Goal: Transaction & Acquisition: Purchase product/service

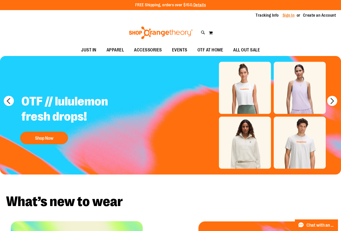
click at [282, 17] on link "Sign In" at bounding box center [288, 16] width 12 height 6
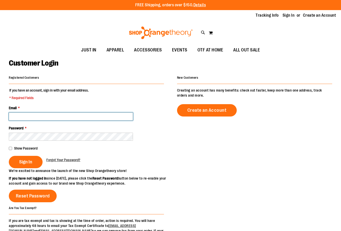
click at [81, 113] on input "Email *" at bounding box center [71, 116] width 124 height 8
type input "**********"
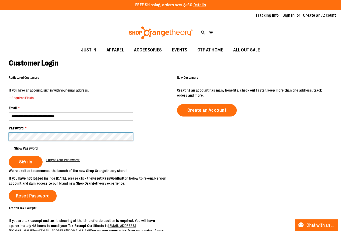
click at [9, 156] on button "Sign In" at bounding box center [26, 162] width 34 height 12
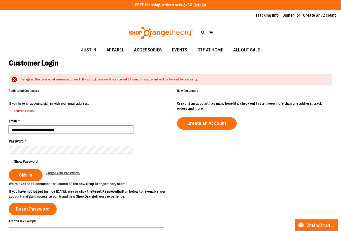
click at [21, 129] on input "**********" at bounding box center [71, 129] width 124 height 8
type input "**********"
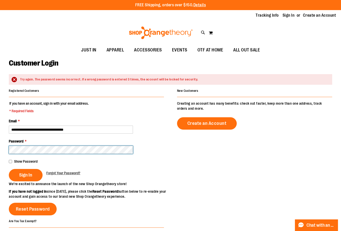
click at [9, 169] on button "Sign In" at bounding box center [26, 175] width 34 height 12
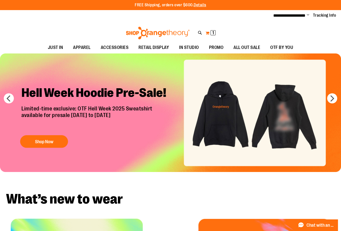
click at [206, 31] on button "My Cart 1 1 items" at bounding box center [210, 33] width 11 height 8
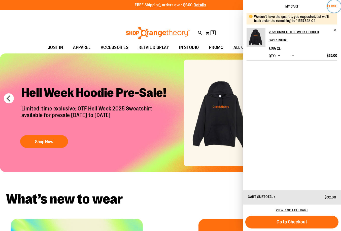
click at [334, 5] on span "Close" at bounding box center [332, 6] width 10 height 4
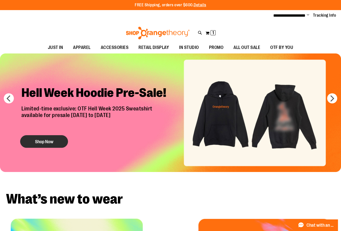
click at [40, 140] on button "Shop Now" at bounding box center [44, 141] width 48 height 13
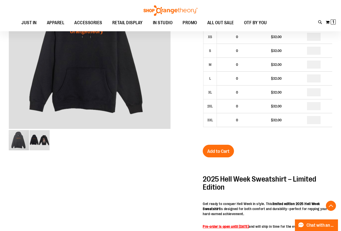
scroll to position [75, 0]
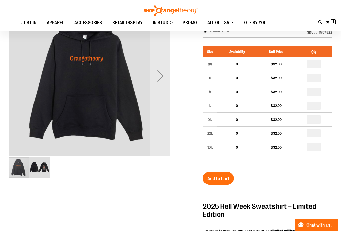
click at [39, 172] on img "image 2 of 2" at bounding box center [39, 167] width 20 height 20
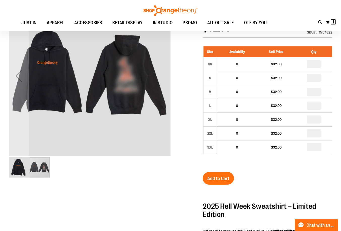
click at [22, 170] on img "image 1 of 2" at bounding box center [19, 167] width 20 height 20
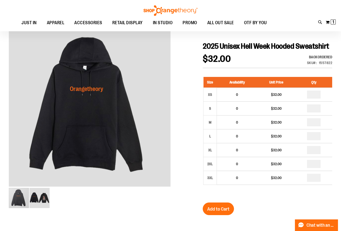
scroll to position [50, 0]
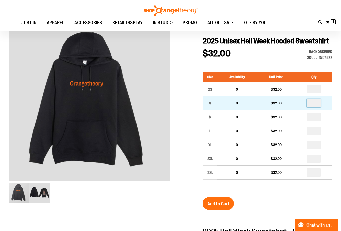
drag, startPoint x: 321, startPoint y: 112, endPoint x: 306, endPoint y: 112, distance: 14.6
click at [306, 110] on td at bounding box center [313, 103] width 37 height 14
type input "*"
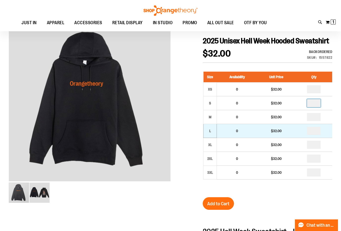
scroll to position [0, 0]
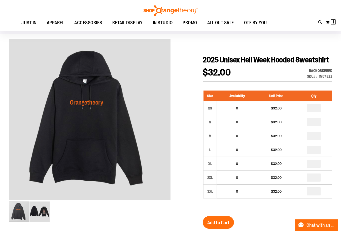
scroll to position [50, 0]
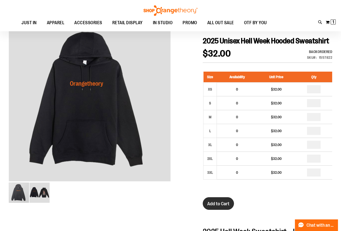
click at [215, 209] on button "Add to Cart" at bounding box center [218, 203] width 31 height 13
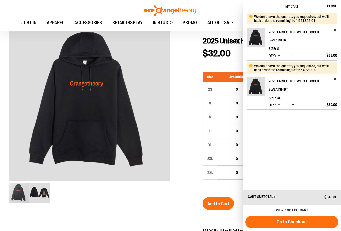
click at [191, 125] on div at bounding box center [170, 214] width 323 height 389
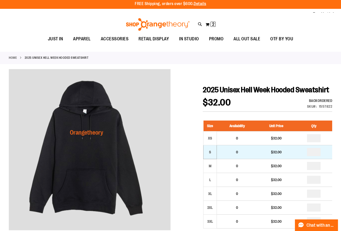
scroll to position [0, 0]
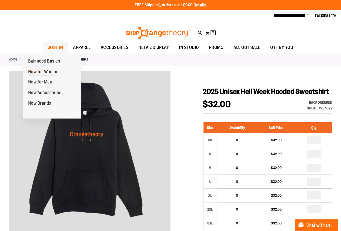
click at [42, 72] on span "New for Women" at bounding box center [43, 72] width 30 height 6
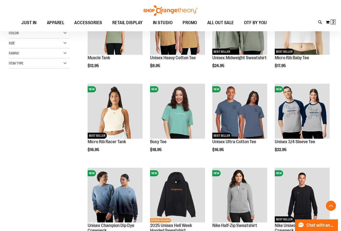
scroll to position [100, 0]
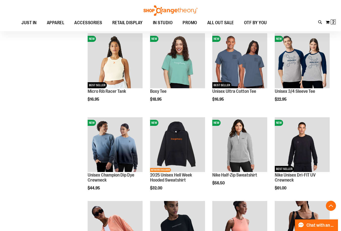
scroll to position [151, 0]
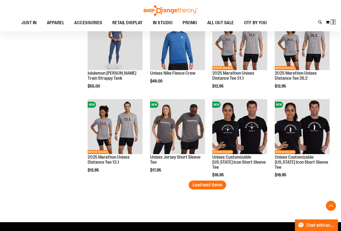
scroll to position [679, 0]
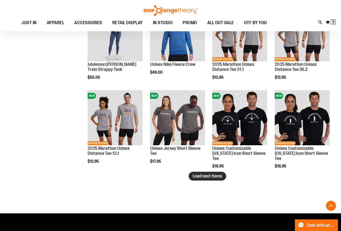
click at [206, 174] on span "Load next items" at bounding box center [207, 175] width 29 height 5
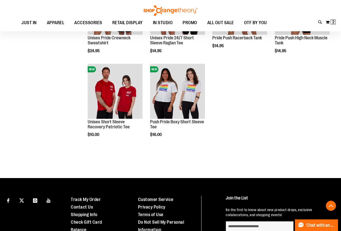
scroll to position [855, 0]
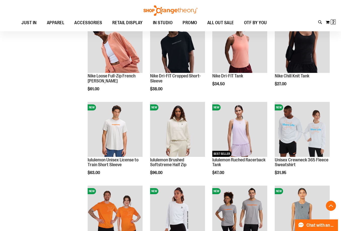
scroll to position [327, 0]
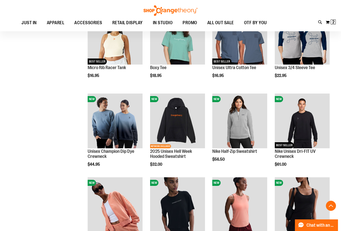
scroll to position [176, 0]
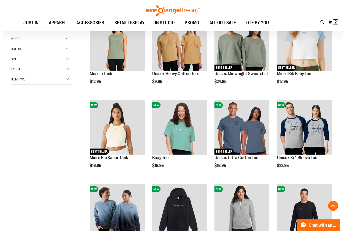
scroll to position [75, 0]
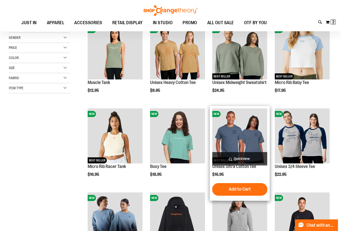
click at [237, 159] on span "Quickview" at bounding box center [239, 158] width 55 height 13
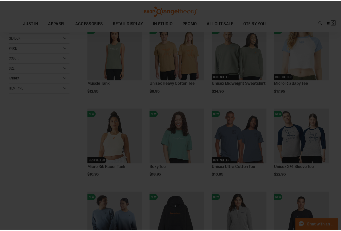
scroll to position [0, 0]
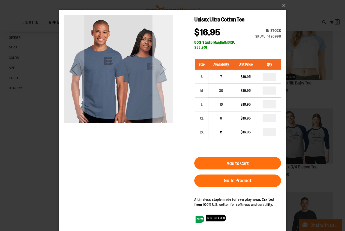
click at [162, 72] on div "Next" at bounding box center [162, 69] width 20 height 20
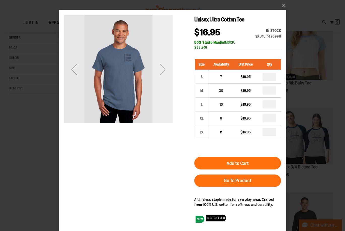
drag, startPoint x: 162, startPoint y: 72, endPoint x: 160, endPoint y: 77, distance: 5.2
click at [160, 77] on div "Next" at bounding box center [162, 69] width 20 height 20
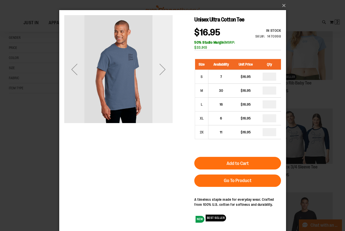
click at [160, 77] on div "Next" at bounding box center [162, 69] width 20 height 20
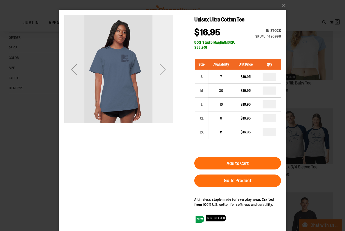
click at [160, 77] on div "Next" at bounding box center [162, 69] width 20 height 20
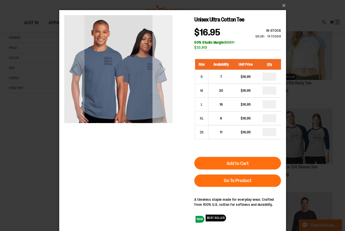
click at [160, 77] on div "Next" at bounding box center [162, 69] width 20 height 20
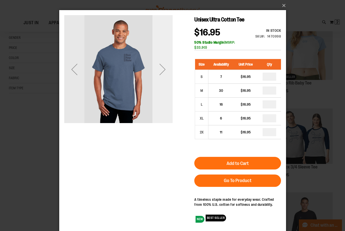
click at [160, 77] on div "Next" at bounding box center [162, 69] width 20 height 20
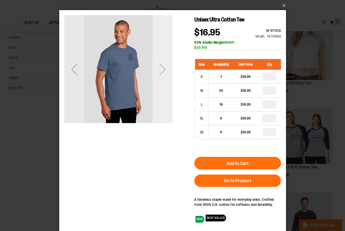
click at [160, 77] on div "Next" at bounding box center [162, 69] width 20 height 20
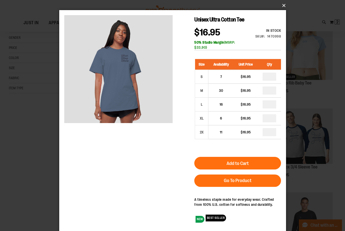
click at [283, 6] on button "×" at bounding box center [174, 5] width 227 height 11
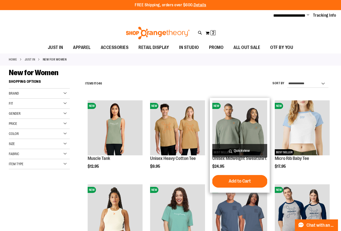
click at [242, 148] on span "Quickview" at bounding box center [239, 150] width 55 height 13
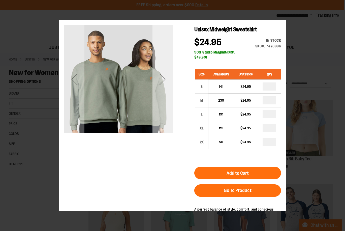
click at [168, 122] on div "Next" at bounding box center [162, 79] width 20 height 108
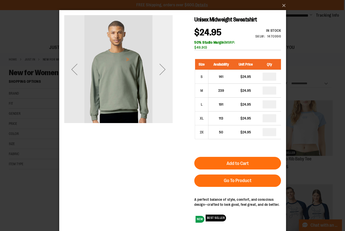
click at [167, 110] on div "Next" at bounding box center [162, 69] width 20 height 108
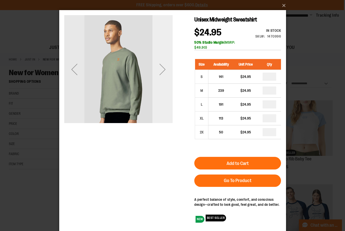
click at [167, 110] on div "Next" at bounding box center [162, 69] width 20 height 108
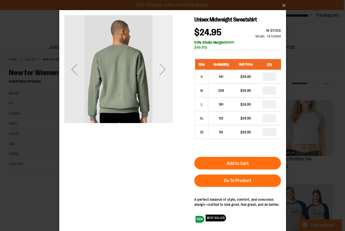
click at [166, 110] on div "Next" at bounding box center [162, 69] width 20 height 108
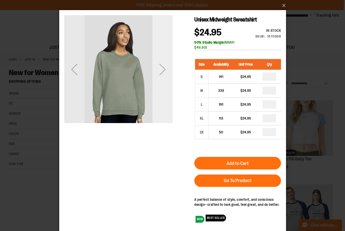
click at [166, 110] on div "Next" at bounding box center [162, 69] width 20 height 108
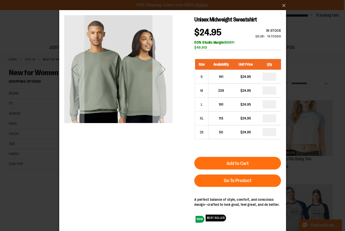
click at [168, 95] on div "Next" at bounding box center [162, 69] width 20 height 108
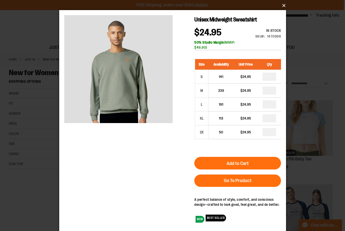
click at [284, 7] on button "×" at bounding box center [174, 5] width 227 height 11
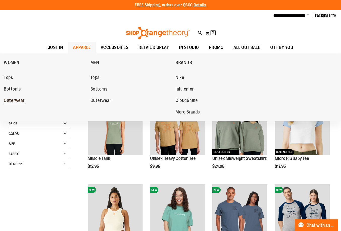
click at [16, 100] on span "Outerwear" at bounding box center [14, 101] width 21 height 6
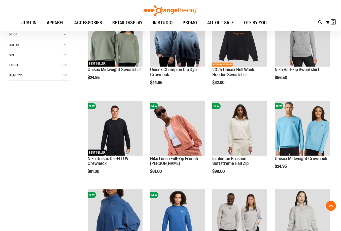
scroll to position [100, 0]
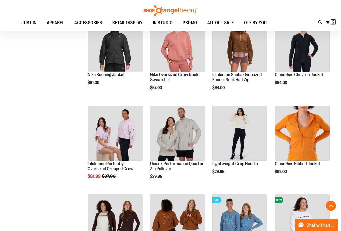
scroll to position [377, 0]
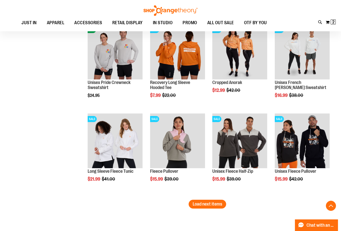
scroll to position [704, 0]
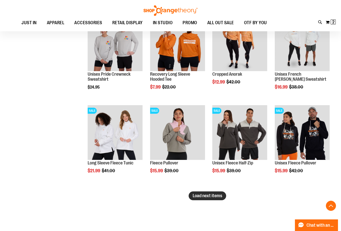
click at [203, 196] on span "Load next items" at bounding box center [207, 195] width 29 height 5
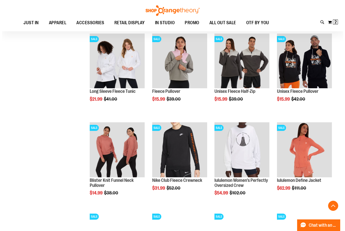
scroll to position [780, 0]
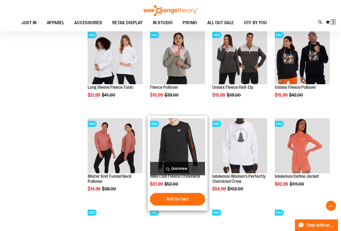
click at [176, 167] on span "Quickview" at bounding box center [177, 168] width 55 height 13
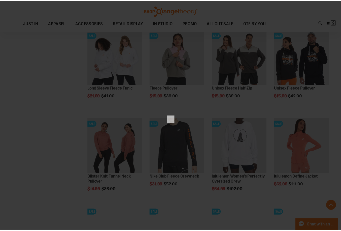
scroll to position [0, 0]
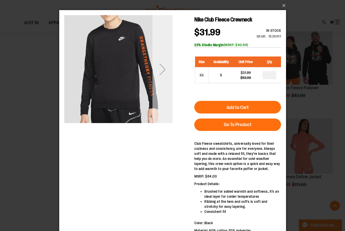
click at [163, 66] on div "Next" at bounding box center [162, 69] width 20 height 20
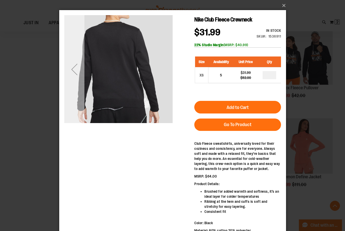
click at [78, 82] on div "Previous" at bounding box center [74, 69] width 20 height 108
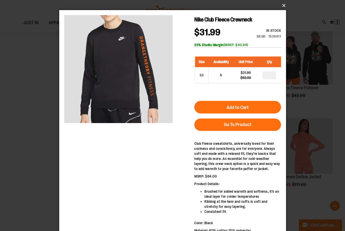
click at [284, 4] on button "×" at bounding box center [174, 5] width 227 height 11
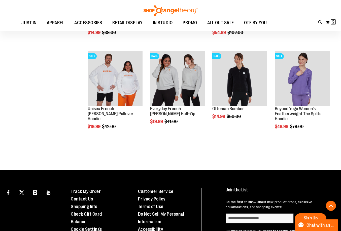
scroll to position [929, 0]
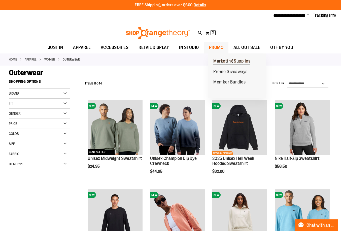
click at [230, 59] on span "Marketing Supplies" at bounding box center [231, 61] width 37 height 6
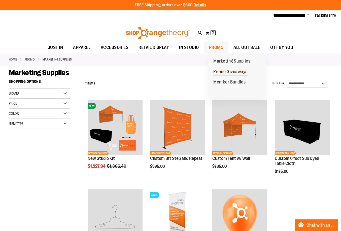
click at [227, 72] on span "Promo Giveaways" at bounding box center [230, 72] width 34 height 6
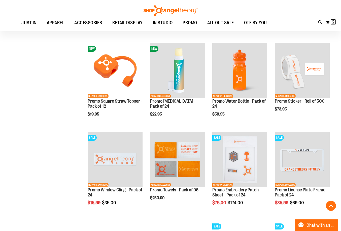
scroll to position [251, 0]
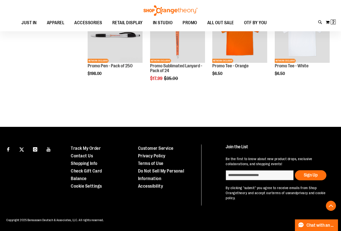
scroll to position [498, 0]
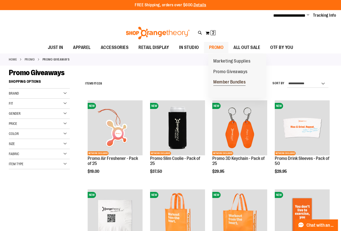
click at [230, 81] on span "Member Bundles" at bounding box center [229, 82] width 32 height 6
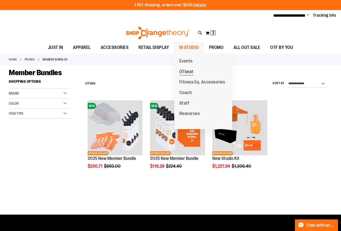
click at [193, 68] on link "OTbeat" at bounding box center [186, 71] width 24 height 11
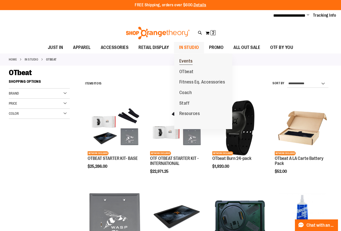
click at [190, 61] on span "Events" at bounding box center [185, 61] width 13 height 6
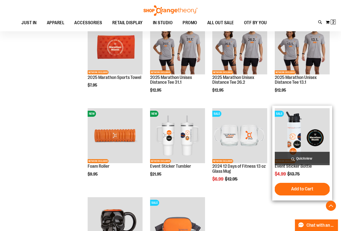
scroll to position [23, 0]
